Goal: Complete application form: Complete application form

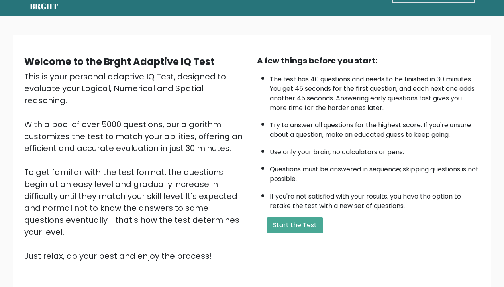
scroll to position [29, 0]
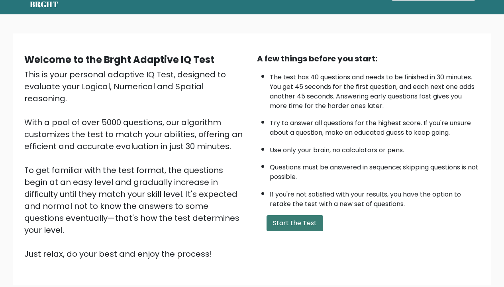
click at [283, 231] on button "Start the Test" at bounding box center [294, 223] width 57 height 16
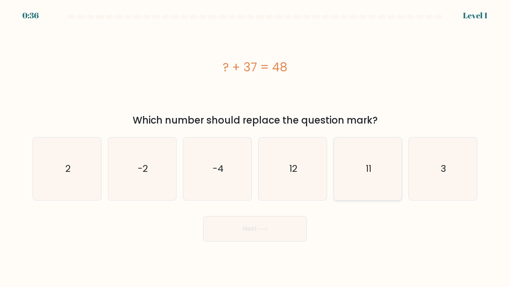
click at [356, 174] on icon "11" at bounding box center [367, 168] width 63 height 63
click at [255, 147] on input "e. 11" at bounding box center [255, 145] width 0 height 4
radio input "true"
click at [261, 228] on icon at bounding box center [262, 229] width 11 height 4
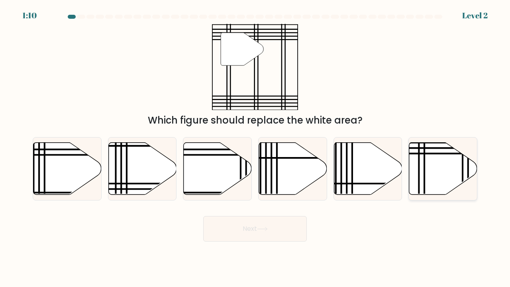
click at [442, 170] on icon at bounding box center [443, 168] width 68 height 52
click at [255, 147] on input "f." at bounding box center [255, 145] width 0 height 4
radio input "true"
click at [293, 230] on button "Next" at bounding box center [255, 228] width 104 height 25
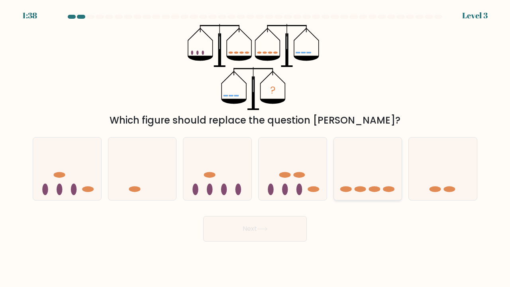
click at [359, 167] on icon at bounding box center [368, 169] width 68 height 56
click at [255, 147] on input "e." at bounding box center [255, 145] width 0 height 4
radio input "true"
click at [279, 229] on button "Next" at bounding box center [255, 228] width 104 height 25
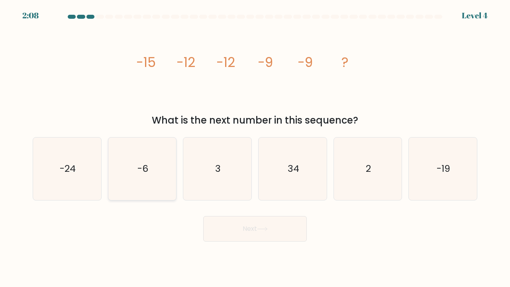
click at [158, 162] on icon "-6" at bounding box center [142, 168] width 63 height 63
click at [255, 147] on input "b. -6" at bounding box center [255, 145] width 0 height 4
radio input "true"
click at [244, 227] on button "Next" at bounding box center [255, 228] width 104 height 25
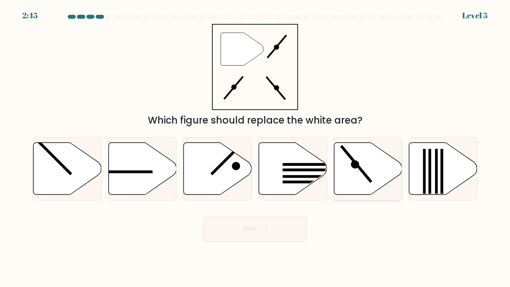
click at [362, 173] on line at bounding box center [356, 164] width 30 height 36
click at [255, 147] on input "e." at bounding box center [255, 145] width 0 height 4
radio input "true"
click at [247, 227] on button "Next" at bounding box center [255, 228] width 104 height 25
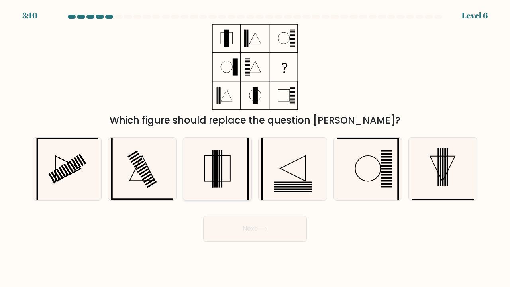
click at [211, 176] on icon at bounding box center [217, 168] width 63 height 63
click at [255, 147] on input "c." at bounding box center [255, 145] width 0 height 4
radio input "true"
click at [239, 233] on button "Next" at bounding box center [255, 228] width 104 height 25
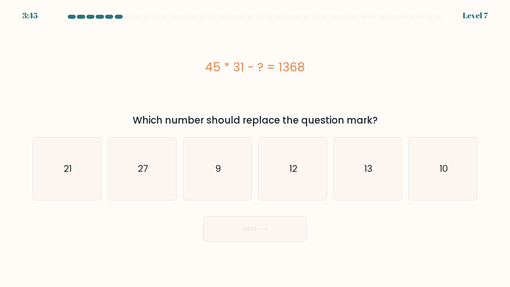
drag, startPoint x: 304, startPoint y: 68, endPoint x: 199, endPoint y: 68, distance: 104.7
click at [199, 68] on div "45 * 31 - ? = 1368" at bounding box center [255, 67] width 444 height 18
copy div "45 * 31 - ? = 1368"
click at [135, 168] on icon "27" at bounding box center [142, 168] width 63 height 63
click at [255, 147] on input "b. 27" at bounding box center [255, 145] width 0 height 4
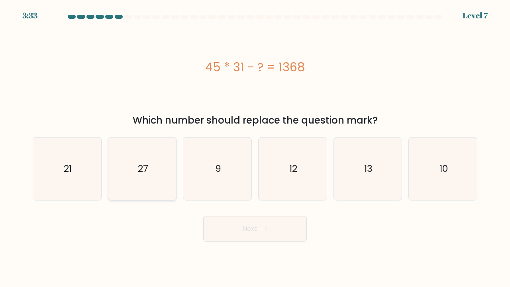
radio input "true"
click at [260, 225] on button "Next" at bounding box center [255, 228] width 104 height 25
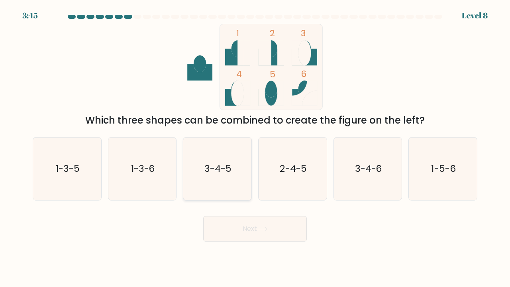
click at [237, 165] on icon "3-4-5" at bounding box center [217, 168] width 63 height 63
click at [255, 147] on input "c. 3-4-5" at bounding box center [255, 145] width 0 height 4
radio input "true"
click at [238, 225] on button "Next" at bounding box center [255, 228] width 104 height 25
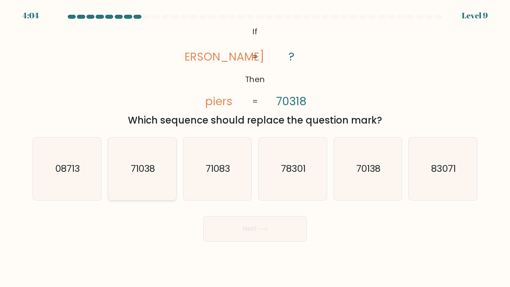
click at [158, 171] on icon "71038" at bounding box center [142, 168] width 63 height 63
click at [255, 147] on input "b. 71038" at bounding box center [255, 145] width 0 height 4
radio input "true"
click at [235, 221] on button "Next" at bounding box center [255, 228] width 104 height 25
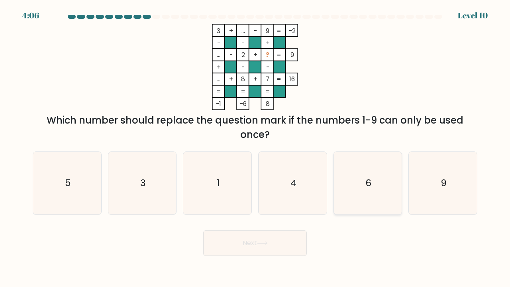
click at [380, 181] on icon "6" at bounding box center [367, 183] width 63 height 63
click at [255, 147] on input "e. 6" at bounding box center [255, 145] width 0 height 4
radio input "true"
click at [272, 246] on button "Next" at bounding box center [255, 242] width 104 height 25
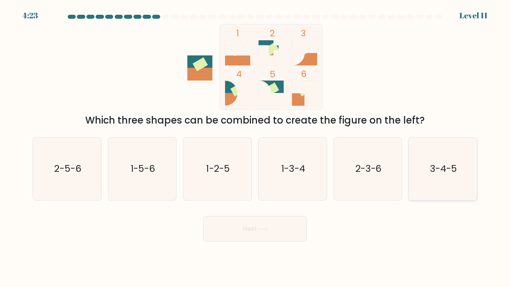
click at [434, 166] on text "3-4-5" at bounding box center [443, 168] width 27 height 13
click at [255, 147] on input "f. 3-4-5" at bounding box center [255, 145] width 0 height 4
radio input "true"
click at [277, 234] on button "Next" at bounding box center [255, 228] width 104 height 25
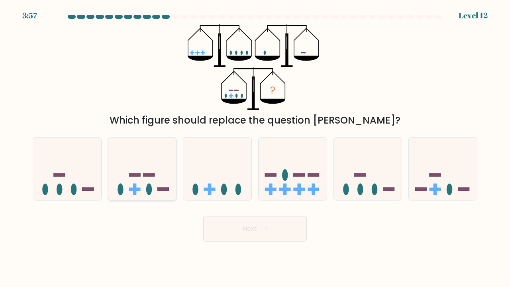
click at [138, 166] on icon at bounding box center [142, 169] width 68 height 56
click at [255, 147] on input "b." at bounding box center [255, 145] width 0 height 4
radio input "true"
click at [220, 223] on button "Next" at bounding box center [255, 228] width 104 height 25
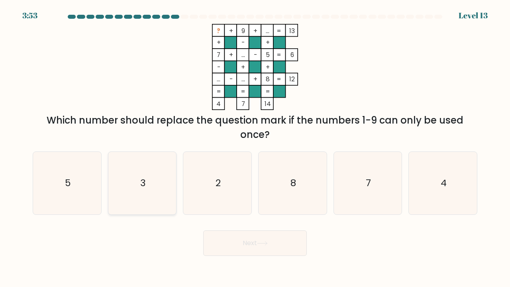
click at [141, 174] on icon "3" at bounding box center [142, 183] width 63 height 63
click at [255, 147] on input "b. 3" at bounding box center [255, 145] width 0 height 4
radio input "true"
click at [227, 235] on button "Next" at bounding box center [255, 242] width 104 height 25
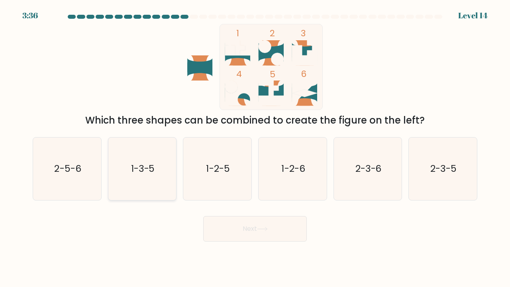
click at [129, 170] on icon "1-3-5" at bounding box center [142, 168] width 63 height 63
click at [255, 147] on input "b. 1-3-5" at bounding box center [255, 145] width 0 height 4
radio input "true"
click at [224, 224] on button "Next" at bounding box center [255, 228] width 104 height 25
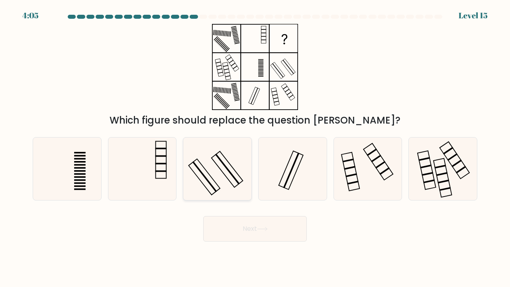
click at [225, 169] on icon at bounding box center [217, 168] width 63 height 63
click at [255, 147] on input "c." at bounding box center [255, 145] width 0 height 4
radio input "true"
click at [243, 227] on button "Next" at bounding box center [255, 228] width 104 height 25
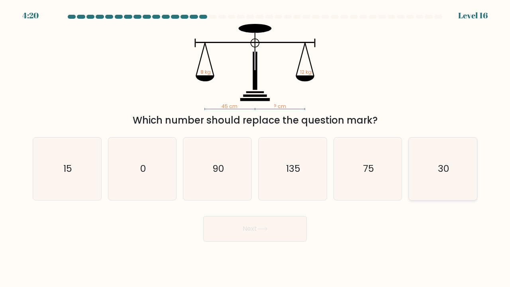
click at [428, 179] on icon "30" at bounding box center [442, 168] width 63 height 63
click at [255, 147] on input "f. 30" at bounding box center [255, 145] width 0 height 4
radio input "true"
click at [260, 230] on icon at bounding box center [262, 229] width 11 height 4
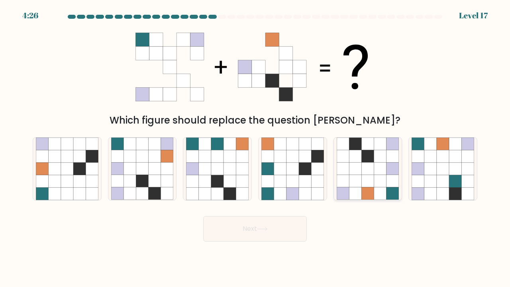
click at [364, 181] on icon at bounding box center [367, 181] width 12 height 12
click at [255, 147] on input "e." at bounding box center [255, 145] width 0 height 4
radio input "true"
click at [273, 224] on button "Next" at bounding box center [255, 228] width 104 height 25
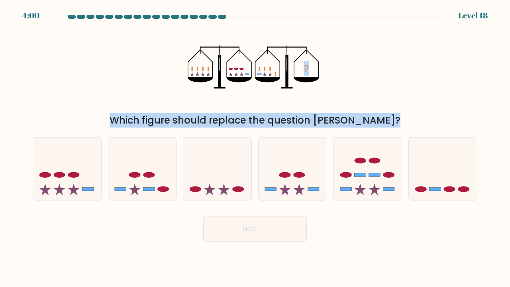
drag, startPoint x: 484, startPoint y: 227, endPoint x: 169, endPoint y: 21, distance: 376.6
click at [169, 21] on form at bounding box center [255, 128] width 510 height 227
copy form "? Which figure should replace the question mark? a. b. c. d. e."
click at [329, 79] on div "? Which figure should replace the question mark?" at bounding box center [255, 76] width 454 height 104
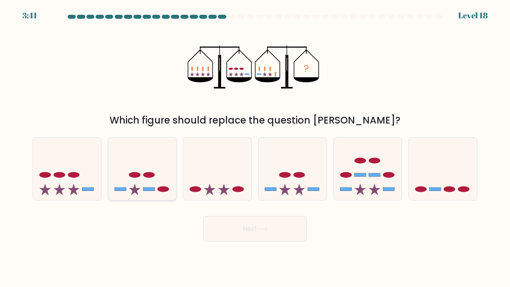
click at [154, 178] on icon at bounding box center [142, 169] width 68 height 56
click at [255, 147] on input "b." at bounding box center [255, 145] width 0 height 4
radio input "true"
click at [253, 231] on button "Next" at bounding box center [255, 228] width 104 height 25
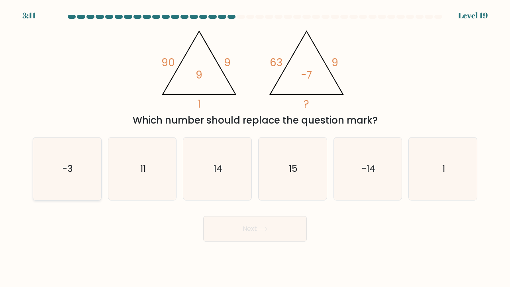
click at [45, 174] on icon "-3" at bounding box center [67, 168] width 63 height 63
click at [255, 147] on input "a. -3" at bounding box center [255, 145] width 0 height 4
radio input "true"
click at [252, 227] on button "Next" at bounding box center [255, 228] width 104 height 25
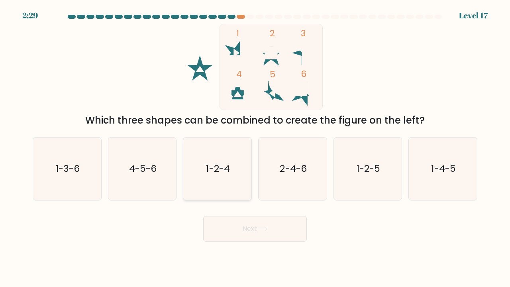
click at [232, 183] on icon "1-2-4" at bounding box center [217, 168] width 63 height 63
click at [255, 147] on input "c. 1-2-4" at bounding box center [255, 145] width 0 height 4
radio input "true"
click at [232, 232] on button "Next" at bounding box center [255, 228] width 104 height 25
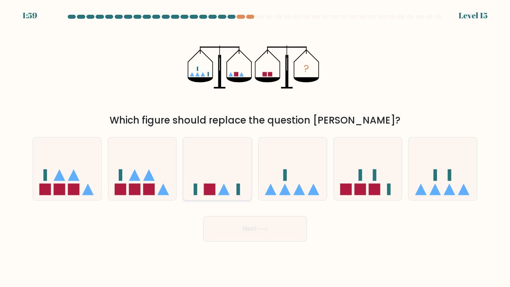
click at [205, 158] on icon at bounding box center [217, 169] width 68 height 56
click at [255, 147] on input "c." at bounding box center [255, 145] width 0 height 4
radio input "true"
click at [220, 228] on button "Next" at bounding box center [255, 228] width 104 height 25
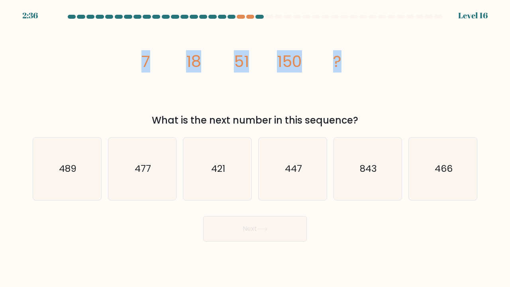
drag, startPoint x: 346, startPoint y: 63, endPoint x: 339, endPoint y: 58, distance: 8.2
click at [339, 58] on icon "image/svg+xml 7 18 51 150 ?" at bounding box center [254, 67] width 239 height 86
copy g "7 18 51 150 ?"
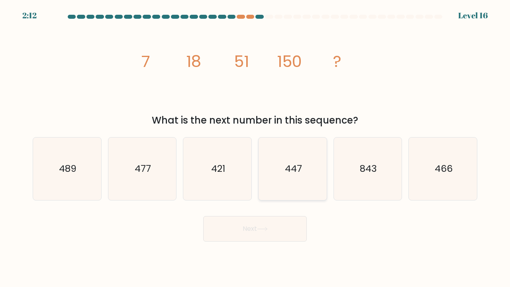
click at [280, 174] on icon "447" at bounding box center [292, 168] width 63 height 63
click at [255, 147] on input "d. 447" at bounding box center [255, 145] width 0 height 4
radio input "true"
click at [260, 231] on button "Next" at bounding box center [255, 228] width 104 height 25
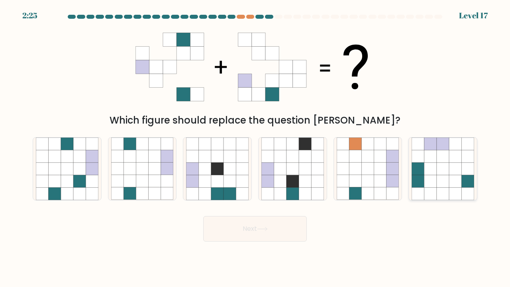
click at [429, 155] on icon at bounding box center [430, 156] width 12 height 12
click at [255, 147] on input "f." at bounding box center [255, 145] width 0 height 4
radio input "true"
click at [264, 227] on icon at bounding box center [262, 229] width 11 height 4
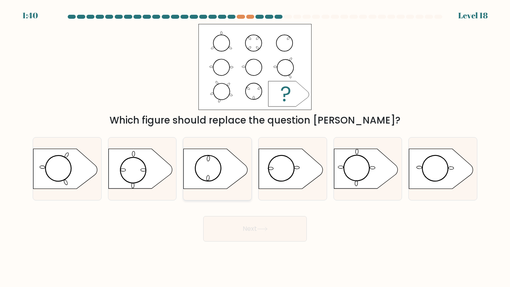
click at [223, 173] on icon at bounding box center [216, 169] width 64 height 40
click at [255, 147] on input "c." at bounding box center [255, 145] width 0 height 4
radio input "true"
click at [231, 231] on button "Next" at bounding box center [255, 228] width 104 height 25
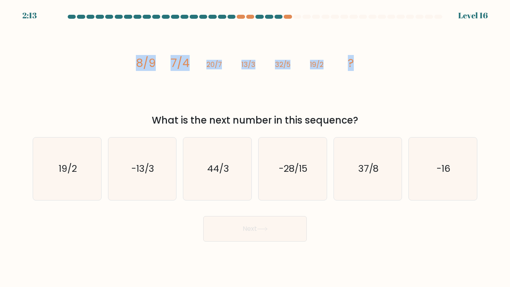
drag, startPoint x: 356, startPoint y: 65, endPoint x: 353, endPoint y: 59, distance: 7.2
click at [353, 59] on icon "image/svg+xml 8/9 7/4 20/7 13/3 32/5 19/2 ?" at bounding box center [254, 67] width 239 height 86
copy g "8/9 7/4 20/7 13/3 32/5 19/2 ?"
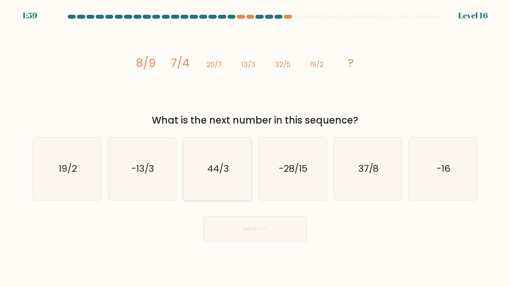
click at [219, 171] on text "44/3" at bounding box center [218, 168] width 22 height 13
click at [255, 147] on input "c. 44/3" at bounding box center [255, 145] width 0 height 4
radio input "true"
click at [231, 232] on button "Next" at bounding box center [255, 228] width 104 height 25
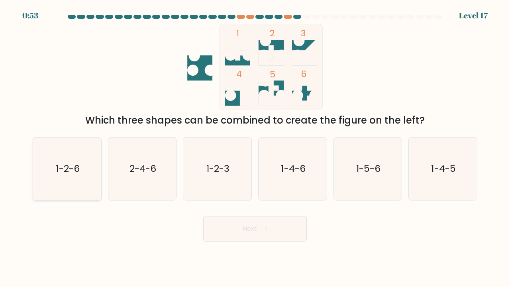
click at [82, 170] on icon "1-2-6" at bounding box center [67, 168] width 63 height 63
click at [255, 147] on input "a. 1-2-6" at bounding box center [255, 145] width 0 height 4
radio input "true"
click at [236, 238] on button "Next" at bounding box center [255, 228] width 104 height 25
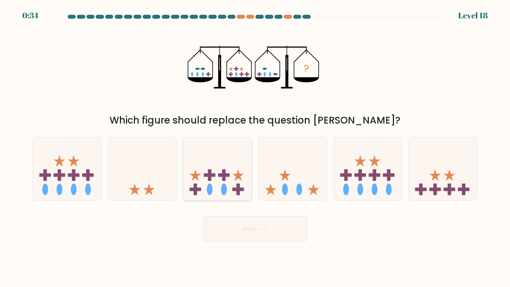
click at [219, 182] on icon at bounding box center [217, 169] width 68 height 56
click at [255, 147] on input "c." at bounding box center [255, 145] width 0 height 4
radio input "true"
click at [241, 230] on button "Next" at bounding box center [255, 228] width 104 height 25
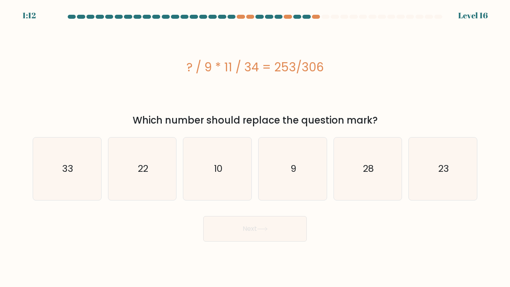
drag, startPoint x: 333, startPoint y: 65, endPoint x: 196, endPoint y: 57, distance: 136.8
click at [196, 57] on div "? / 9 * 11 / 34 = 253/306" at bounding box center [255, 67] width 444 height 86
copy div "? / 9 * 11 / 34 = 253/306"
click at [442, 174] on text "23" at bounding box center [443, 168] width 11 height 13
click at [255, 147] on input "f. 23" at bounding box center [255, 145] width 0 height 4
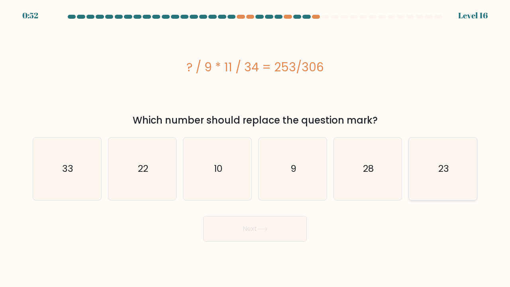
radio input "true"
click at [248, 239] on button "Next" at bounding box center [255, 228] width 104 height 25
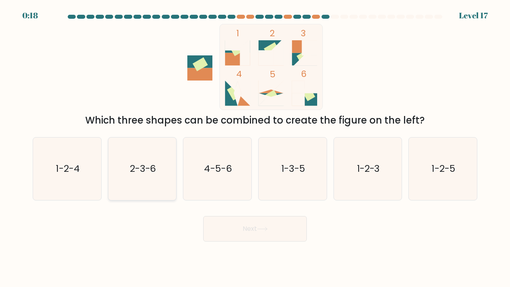
click at [149, 193] on icon "2-3-6" at bounding box center [142, 168] width 63 height 63
click at [255, 147] on input "b. 2-3-6" at bounding box center [255, 145] width 0 height 4
radio input "true"
click at [225, 228] on button "Next" at bounding box center [255, 228] width 104 height 25
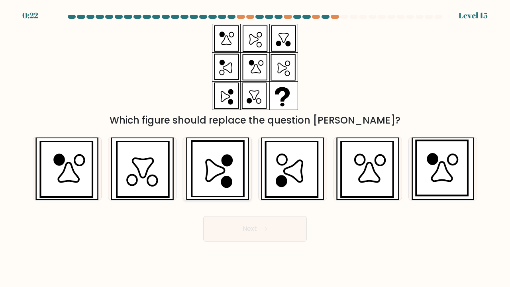
click at [227, 168] on icon at bounding box center [218, 168] width 52 height 55
click at [255, 147] on input "c." at bounding box center [255, 145] width 0 height 4
radio input "true"
click at [239, 229] on button "Next" at bounding box center [255, 228] width 104 height 25
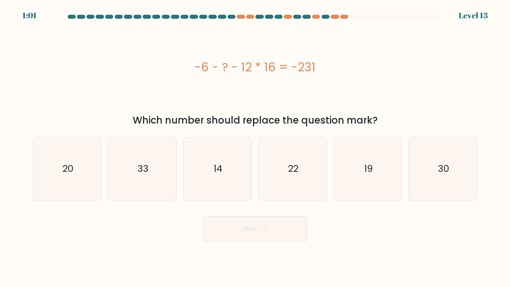
drag, startPoint x: 316, startPoint y: 66, endPoint x: 195, endPoint y: 62, distance: 121.1
click at [195, 62] on div "-6 - ? - 12 * 16 = -231" at bounding box center [255, 67] width 444 height 18
copy div "-6 - ? - 12 * 16 = -231"
click at [168, 171] on icon "33" at bounding box center [142, 168] width 63 height 63
click at [255, 147] on input "b. 33" at bounding box center [255, 145] width 0 height 4
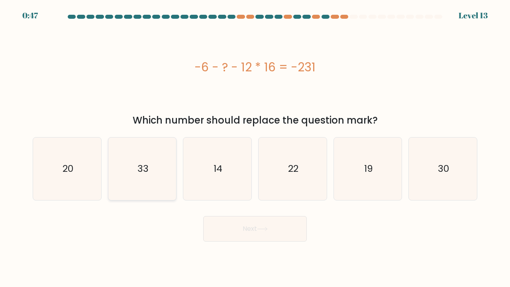
radio input "true"
click at [239, 234] on button "Next" at bounding box center [255, 228] width 104 height 25
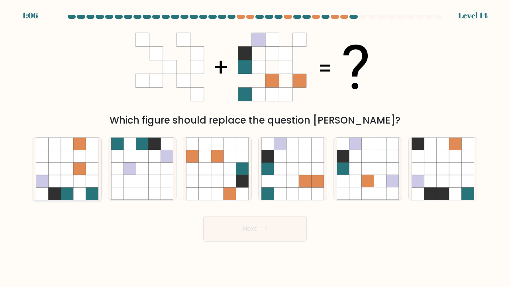
click at [46, 180] on icon at bounding box center [42, 181] width 12 height 12
click at [255, 147] on input "a." at bounding box center [255, 145] width 0 height 4
radio input "true"
click at [226, 224] on button "Next" at bounding box center [255, 228] width 104 height 25
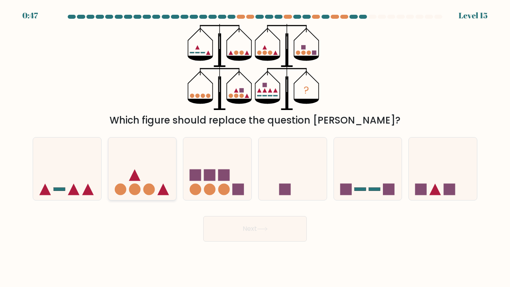
click at [156, 180] on icon at bounding box center [142, 169] width 68 height 56
click at [255, 147] on input "b." at bounding box center [255, 145] width 0 height 4
radio input "true"
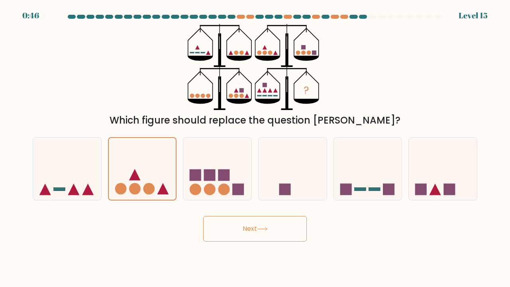
click at [231, 227] on button "Next" at bounding box center [255, 228] width 104 height 25
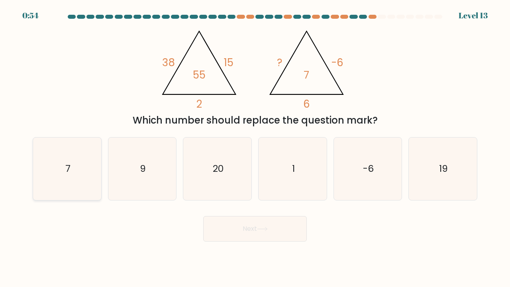
click at [68, 158] on icon "7" at bounding box center [67, 168] width 63 height 63
click at [255, 147] on input "a. 7" at bounding box center [255, 145] width 0 height 4
radio input "true"
click at [221, 231] on button "Next" at bounding box center [255, 228] width 104 height 25
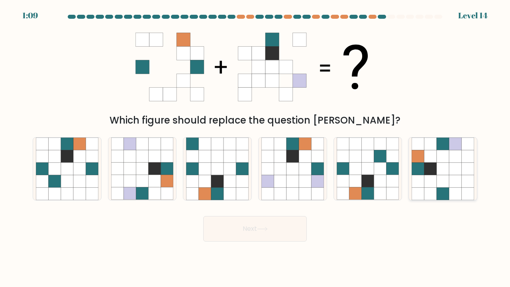
click at [431, 159] on icon at bounding box center [430, 156] width 12 height 12
click at [255, 147] on input "f." at bounding box center [255, 145] width 0 height 4
radio input "true"
click at [282, 231] on button "Next" at bounding box center [255, 228] width 104 height 25
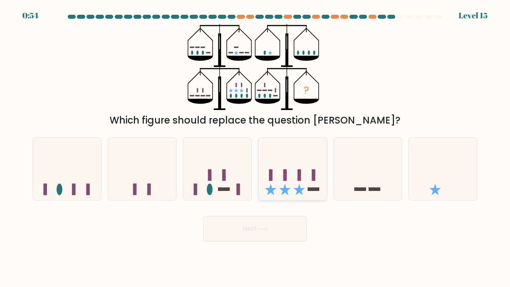
click at [280, 160] on icon at bounding box center [292, 169] width 68 height 56
click at [255, 147] on input "d." at bounding box center [255, 145] width 0 height 4
radio input "true"
click at [268, 230] on icon at bounding box center [262, 229] width 11 height 4
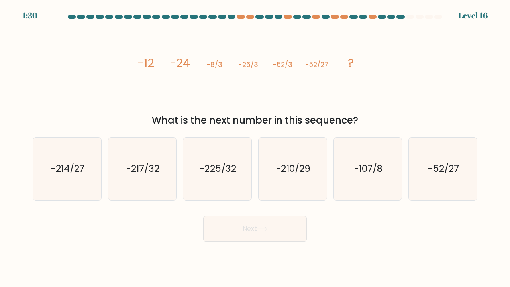
drag, startPoint x: 357, startPoint y: 62, endPoint x: 139, endPoint y: 64, distance: 217.8
click at [139, 64] on icon "image/svg+xml -12 -24 -8/3 -26/3 -52/3 -52/27 ?" at bounding box center [254, 67] width 239 height 86
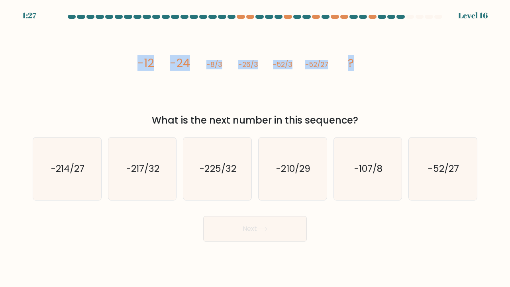
drag, startPoint x: 139, startPoint y: 64, endPoint x: 352, endPoint y: 63, distance: 213.0
click at [352, 63] on g "-12 -24 -8/3 -26/3 -52/3 -52/27 ?" at bounding box center [245, 63] width 216 height 16
copy g "-12 -24 -8/3 -26/3 -52/3 -52/27 ?"
click at [398, 55] on div "image/svg+xml -12 -24 -8/3 -26/3 -52/3 -52/27 ? What is the next number in this…" at bounding box center [255, 76] width 454 height 104
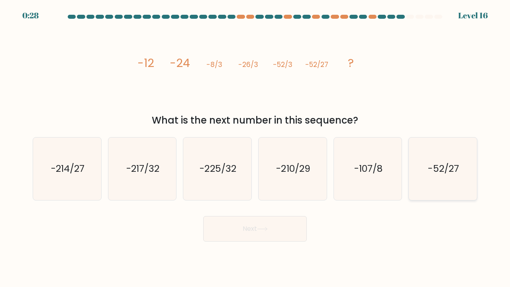
click at [442, 164] on text "-52/27" at bounding box center [443, 168] width 31 height 13
click at [255, 147] on input "f. -52/27" at bounding box center [255, 145] width 0 height 4
radio input "true"
click at [362, 178] on icon "-107/8" at bounding box center [367, 168] width 63 height 63
click at [255, 147] on input "e. -107/8" at bounding box center [255, 145] width 0 height 4
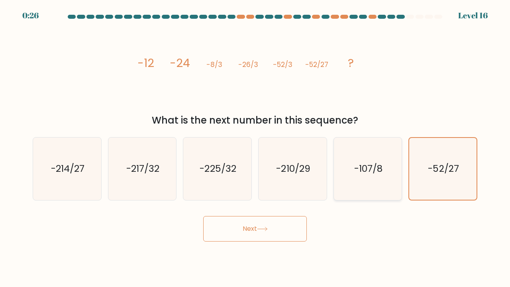
radio input "true"
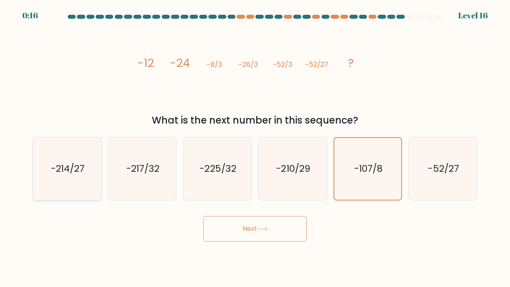
click at [83, 171] on text "-214/27" at bounding box center [67, 168] width 33 height 13
click at [255, 147] on input "a. -214/27" at bounding box center [255, 145] width 0 height 4
radio input "true"
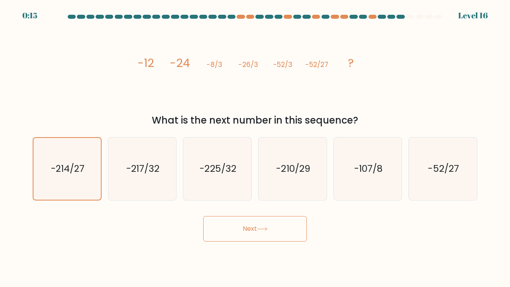
click at [225, 223] on button "Next" at bounding box center [255, 228] width 104 height 25
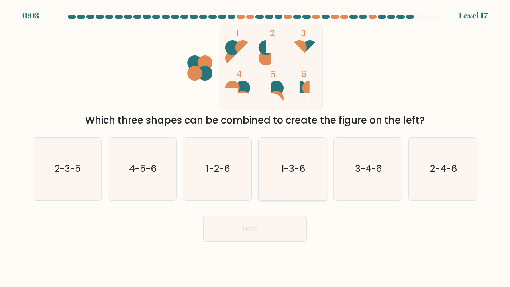
click at [313, 170] on icon "1-3-6" at bounding box center [292, 168] width 63 height 63
click at [255, 147] on input "d. 1-3-6" at bounding box center [255, 145] width 0 height 4
radio input "true"
click at [274, 227] on button "Next" at bounding box center [255, 228] width 104 height 25
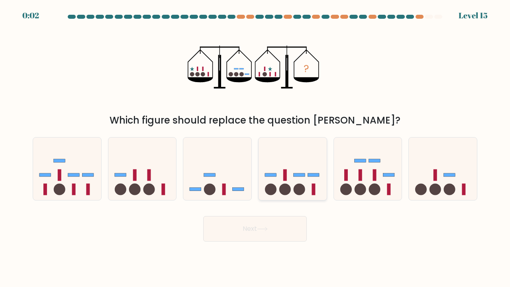
click at [293, 183] on icon at bounding box center [292, 169] width 68 height 56
click at [255, 147] on input "d." at bounding box center [255, 145] width 0 height 4
radio input "true"
click at [271, 225] on button "Next" at bounding box center [255, 228] width 104 height 25
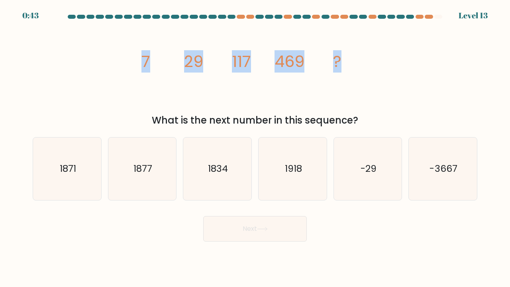
drag, startPoint x: 341, startPoint y: 63, endPoint x: 173, endPoint y: 60, distance: 167.7
click at [173, 60] on icon "image/svg+xml 7 29 117 469 ?" at bounding box center [254, 67] width 239 height 86
copy g "7 29 117 469 ?"
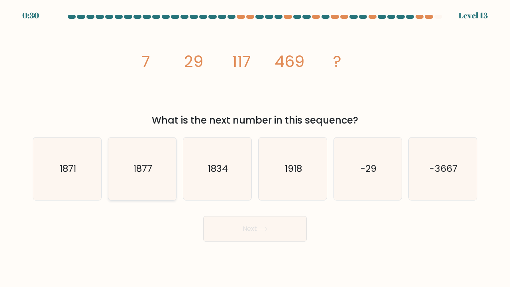
click at [159, 166] on icon "1877" at bounding box center [142, 168] width 63 height 63
click at [255, 147] on input "b. 1877" at bounding box center [255, 145] width 0 height 4
radio input "true"
click at [238, 227] on button "Next" at bounding box center [255, 228] width 104 height 25
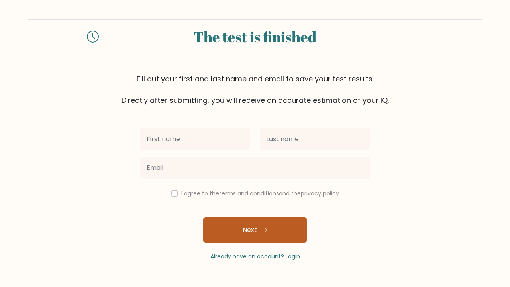
click at [244, 227] on button "Next" at bounding box center [255, 229] width 104 height 25
